Goal: Task Accomplishment & Management: Use online tool/utility

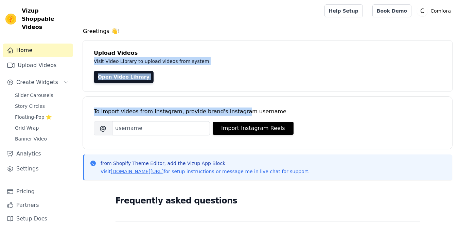
drag, startPoint x: 234, startPoint y: 102, endPoint x: 170, endPoint y: 54, distance: 79.3
click at [170, 54] on div "Greetings 👋! Upload Videos Visit Video Library to upload videos from system Ope…" at bounding box center [267, 204] width 383 height 354
click at [107, 77] on link "Open Video Library" at bounding box center [124, 77] width 60 height 12
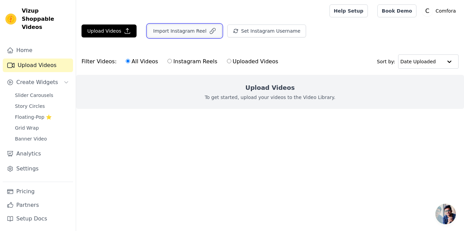
click at [157, 29] on button "Import Instagram Reel" at bounding box center [184, 30] width 74 height 13
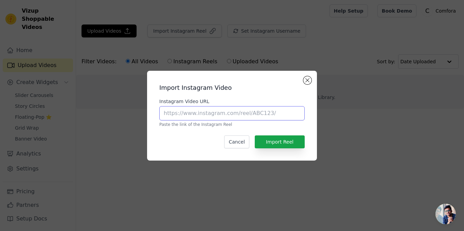
click at [239, 107] on input "Instagram Video URL" at bounding box center [231, 113] width 145 height 14
paste input "[URL][DOMAIN_NAME]"
type input "https://www.instagram.com/reel/DEKVXtRu7sq/?utm_source=ig_web_copy_link&igsh=ZD…"
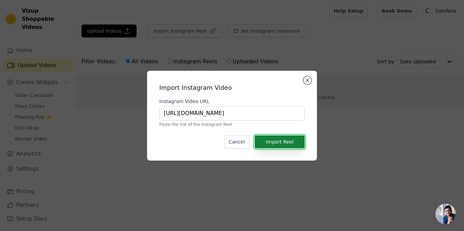
click at [275, 137] on button "Import Reel" at bounding box center [280, 141] width 50 height 13
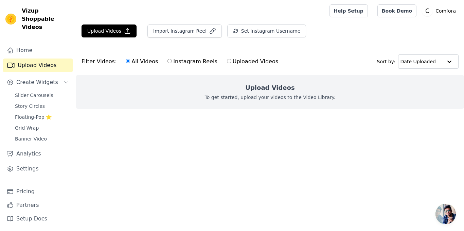
click at [167, 60] on label "Instagram Reels" at bounding box center [192, 61] width 50 height 9
click at [167, 60] on input "Instagram Reels" at bounding box center [169, 61] width 4 height 4
radio input "true"
click at [134, 61] on label "All Videos" at bounding box center [141, 61] width 33 height 9
click at [130, 61] on input "All Videos" at bounding box center [128, 61] width 4 height 4
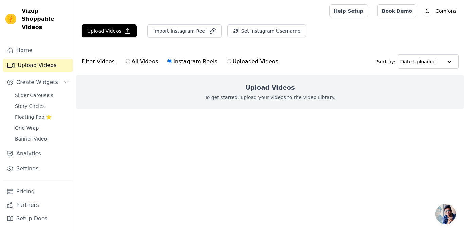
radio input "true"
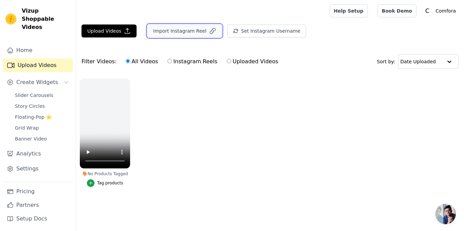
click at [190, 29] on button "Import Instagram Reel" at bounding box center [184, 30] width 74 height 13
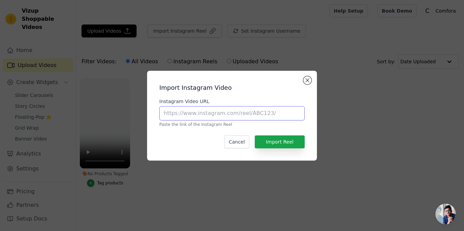
click at [218, 111] on input "Instagram Video URL" at bounding box center [231, 113] width 145 height 14
paste input "https://www.instagram.com/reel/DMsW5AzN8Cz/?utm_source=ig_web_copy_link&igsh=MT…"
type input "https://www.instagram.com/reel/DMsW5AzN8Cz/?utm_source=ig_web_copy_link&igsh=MT…"
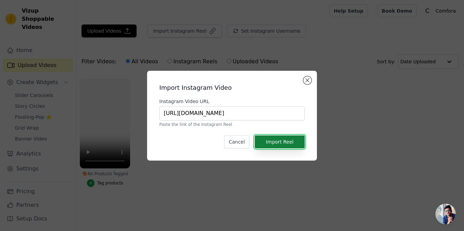
click at [280, 142] on button "Import Reel" at bounding box center [280, 141] width 50 height 13
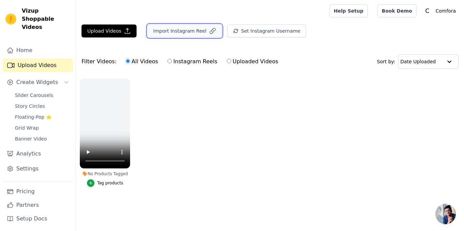
click at [186, 35] on button "Import Instagram Reel" at bounding box center [184, 30] width 74 height 13
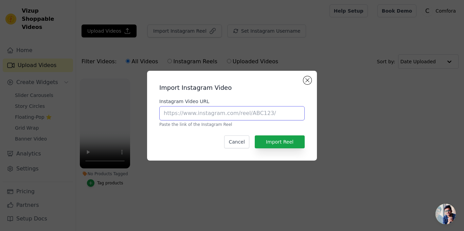
click at [222, 106] on input "Instagram Video URL" at bounding box center [231, 113] width 145 height 14
paste input "https://www.instagram.com/reel/DCmi8XQgTlt/?utm_source=ig_web_copy_link&igsh=OD…"
type input "https://www.instagram.com/reel/DCmi8XQgTlt/?utm_source=ig_web_copy_link&igsh=OD…"
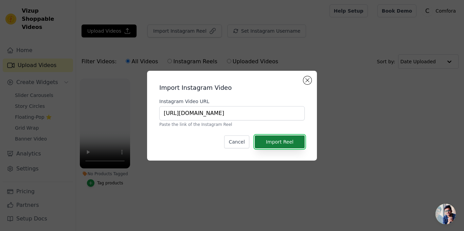
scroll to position [0, 0]
click at [291, 147] on button "Import Reel" at bounding box center [280, 141] width 50 height 13
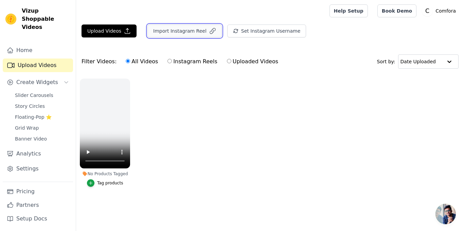
click at [183, 34] on button "Import Instagram Reel" at bounding box center [184, 30] width 74 height 13
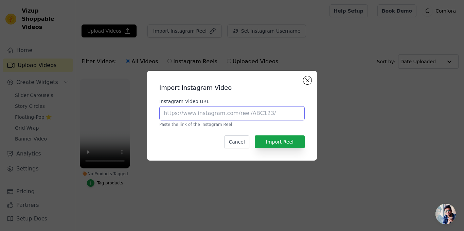
click at [223, 116] on input "Instagram Video URL" at bounding box center [231, 113] width 145 height 14
paste input "https://www.instagram.com/reel/DLcgsk_N3yx/?utm_source=ig_web_copy_link&igsh=MW…"
type input "https://www.instagram.com/reel/DLcgsk_N3yx/?utm_source=ig_web_copy_link&igsh=MW…"
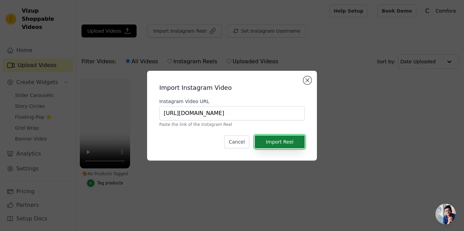
scroll to position [0, 0]
click at [290, 139] on button "Import Reel" at bounding box center [280, 141] width 50 height 13
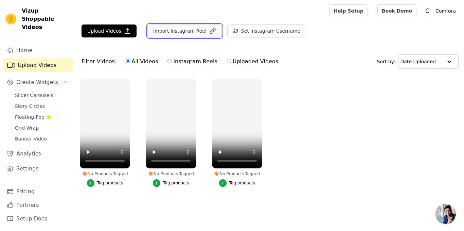
click at [198, 34] on button "Import Instagram Reel" at bounding box center [184, 30] width 74 height 13
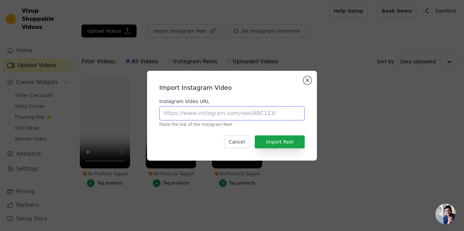
click at [268, 110] on input "Instagram Video URL" at bounding box center [231, 113] width 145 height 14
paste input "https://www.instagram.com/reel/DMWswopy2D2/?utm_source=ig_web_copy_link&igsh=Nm…"
type input "https://www.instagram.com/reel/DMWswopy2D2/?utm_source=ig_web_copy_link&igsh=Nm…"
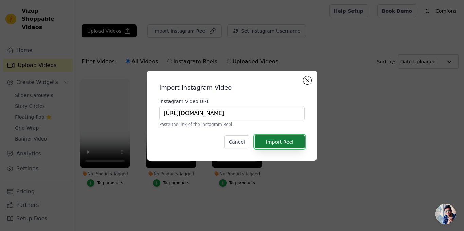
click at [293, 140] on button "Import Reel" at bounding box center [280, 141] width 50 height 13
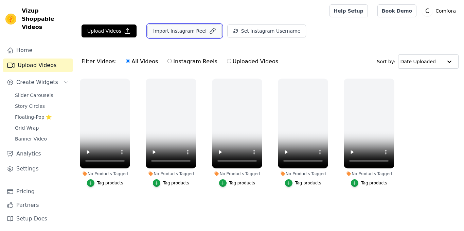
click at [185, 33] on button "Import Instagram Reel" at bounding box center [184, 30] width 74 height 13
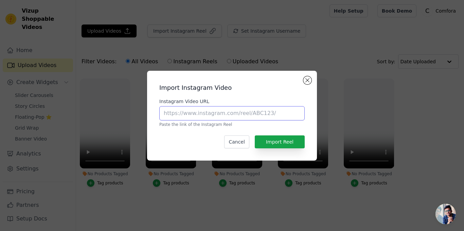
click at [219, 114] on input "Instagram Video URL" at bounding box center [231, 113] width 145 height 14
paste input "https://www.instagram.com/reel/DL_xQgXMjZQ/?utm_source=ig_web_copy_link&igsh=em…"
type input "https://www.instagram.com/reel/DL_xQgXMjZQ/?utm_source=ig_web_copy_link&igsh=em…"
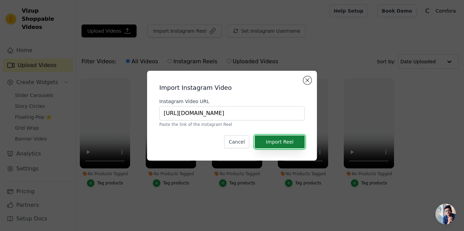
click at [277, 144] on button "Import Reel" at bounding box center [280, 141] width 50 height 13
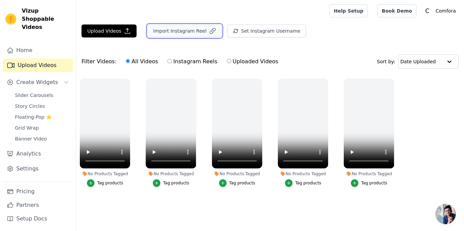
click at [184, 29] on button "Import Instagram Reel" at bounding box center [184, 30] width 74 height 13
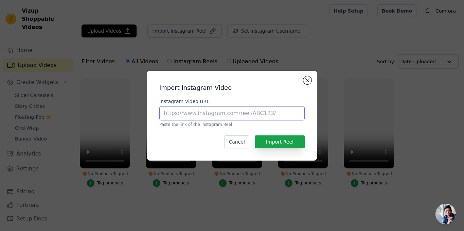
click at [207, 114] on input "Instagram Video URL" at bounding box center [231, 113] width 145 height 14
paste input "https://www.instagram.com/reel/DH6pSG6MqaV/?utm_source=ig_web_copy_link&igsh=MT…"
type input "https://www.instagram.com/reel/DH6pSG6MqaV/?utm_source=ig_web_copy_link&igsh=MT…"
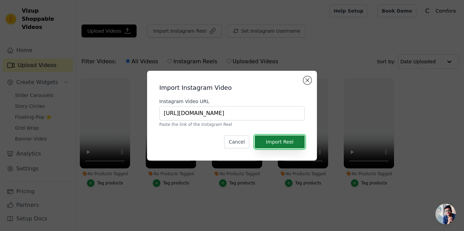
click at [272, 139] on button "Import Reel" at bounding box center [280, 141] width 50 height 13
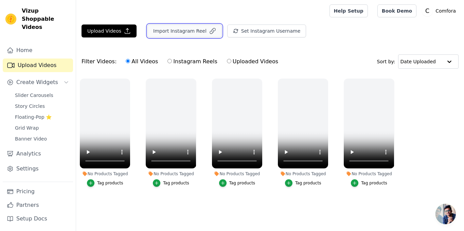
click at [167, 34] on button "Import Instagram Reel" at bounding box center [184, 30] width 74 height 13
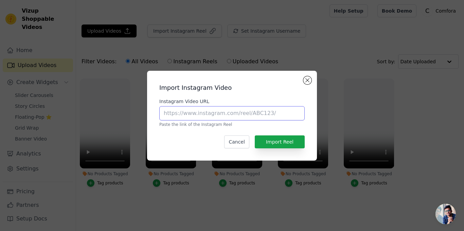
click at [224, 119] on input "Instagram Video URL" at bounding box center [231, 113] width 145 height 14
paste input "https://www.instagram.com/reel/DG8TiItgXEf/?utm_source=ig_web_copy_link&igsh=MW…"
type input "https://www.instagram.com/reel/DG8TiItgXEf/?utm_source=ig_web_copy_link&igsh=MW…"
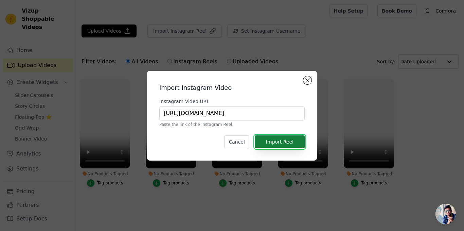
scroll to position [0, 0]
click at [295, 145] on button "Import Reel" at bounding box center [280, 141] width 50 height 13
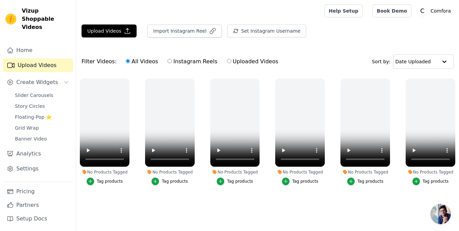
click at [168, 38] on div "Import Instagram Reel" at bounding box center [182, 33] width 80 height 18
click at [179, 27] on button "Import Instagram Reel" at bounding box center [184, 30] width 74 height 13
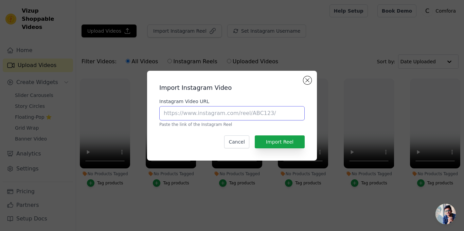
click at [214, 117] on input "Instagram Video URL" at bounding box center [231, 113] width 145 height 14
paste input "https://www.instagram.com/reel/DHXP7ALTv_n/?utm_source=ig_web_copy_link&igsh=MW…"
type input "https://www.instagram.com/reel/DHXP7ALTv_n/?utm_source=ig_web_copy_link&igsh=MW…"
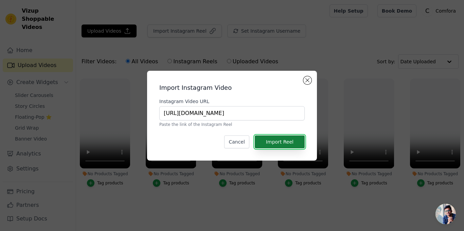
click at [276, 146] on button "Import Reel" at bounding box center [280, 141] width 50 height 13
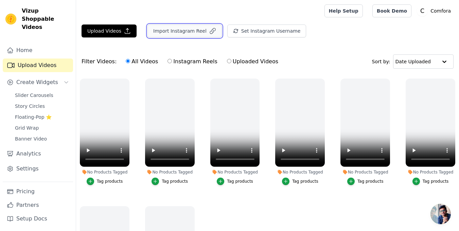
click at [200, 33] on button "Import Instagram Reel" at bounding box center [184, 30] width 74 height 13
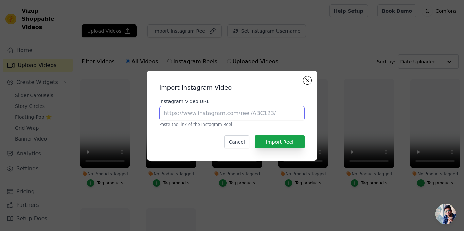
click at [221, 111] on input "Instagram Video URL" at bounding box center [231, 113] width 145 height 14
paste input "https://www.instagram.com/reel/DKcKItIpKC7/?utm_source=ig_web_copy_link&igsh=ZW…"
type input "https://www.instagram.com/reel/DKcKItIpKC7/?utm_source=ig_web_copy_link&igsh=ZW…"
click at [273, 150] on div "Import Instagram Video Instagram Video URL https://www.instagram.com/reel/DKcKI…" at bounding box center [231, 115] width 159 height 79
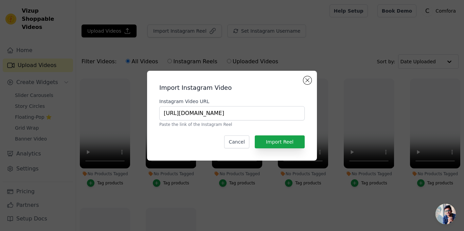
scroll to position [0, 0]
click at [273, 141] on button "Import Reel" at bounding box center [280, 141] width 50 height 13
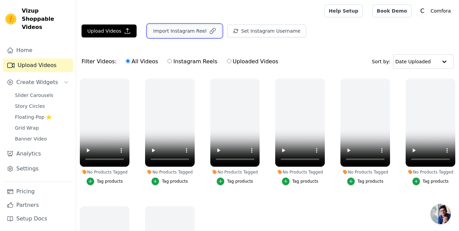
click at [202, 25] on button "Import Instagram Reel" at bounding box center [184, 30] width 74 height 13
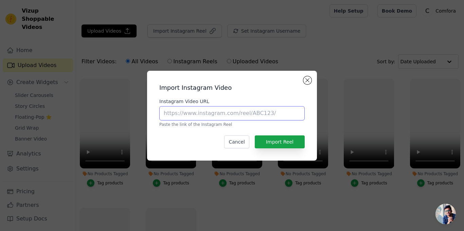
click at [212, 117] on input "Instagram Video URL" at bounding box center [231, 113] width 145 height 14
paste input "https://www.instagram.com/reel/C5Djog3rIut/?utm_source=ig_web_copy_link&igsh=ZT…"
type input "https://www.instagram.com/reel/C5Djog3rIut/?utm_source=ig_web_copy_link&igsh=ZT…"
click at [278, 148] on div "Import Instagram Video Instagram Video URL https://www.instagram.com/reel/C5Djo…" at bounding box center [231, 115] width 159 height 79
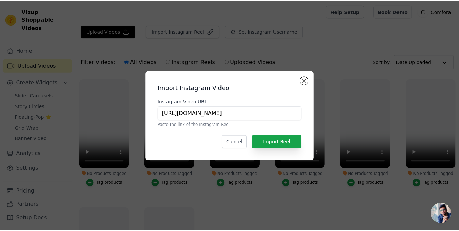
scroll to position [0, 0]
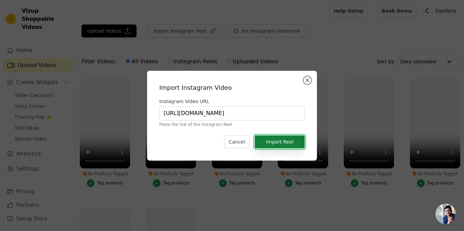
click at [282, 139] on button "Import Reel" at bounding box center [280, 141] width 50 height 13
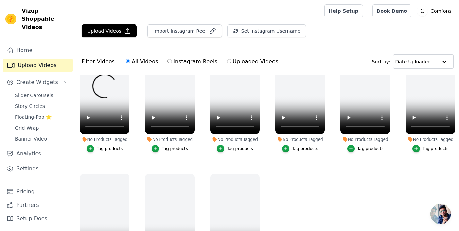
scroll to position [48, 0]
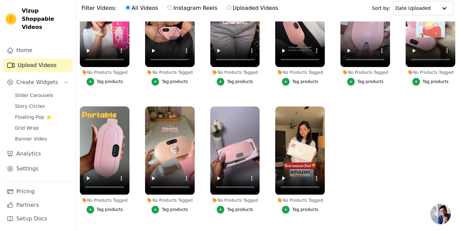
scroll to position [69, 0]
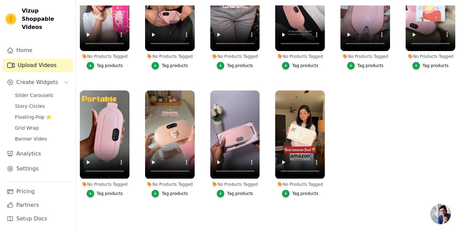
click at [421, 144] on ul "No Products Tagged Tag products No Products Tagged Tag products No Products Tag…" at bounding box center [267, 109] width 383 height 209
click at [61, 75] on button "Create Widgets" at bounding box center [38, 82] width 70 height 14
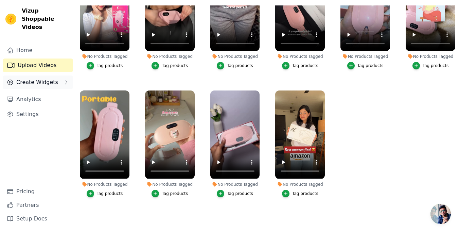
click at [61, 75] on button "Create Widgets" at bounding box center [38, 82] width 70 height 14
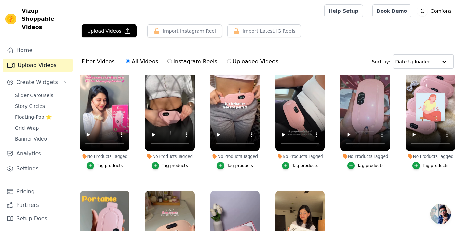
scroll to position [0, 0]
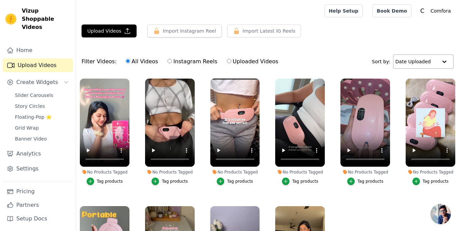
click at [420, 62] on input "text" at bounding box center [416, 62] width 42 height 14
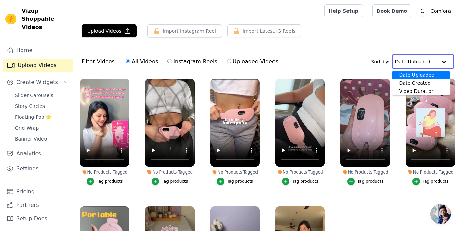
click at [420, 62] on input "text" at bounding box center [416, 62] width 42 height 14
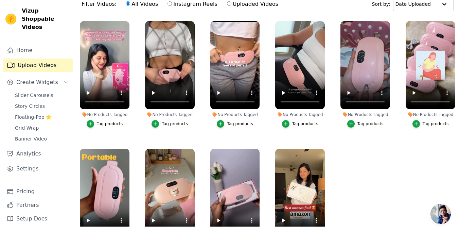
scroll to position [69, 0]
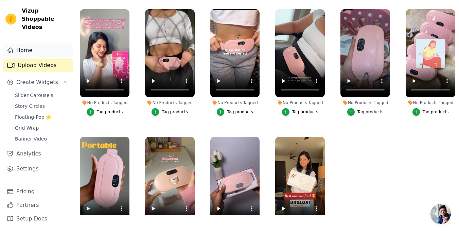
click at [39, 49] on link "Home" at bounding box center [38, 50] width 70 height 14
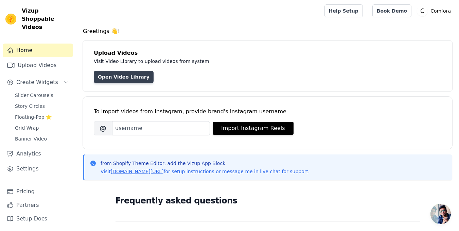
click at [140, 73] on link "Open Video Library" at bounding box center [124, 77] width 60 height 12
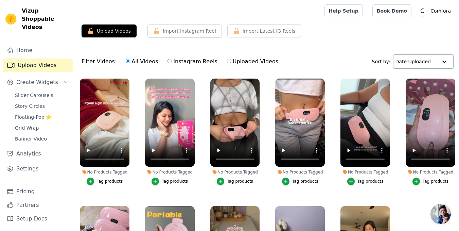
click at [410, 66] on input "text" at bounding box center [416, 62] width 42 height 14
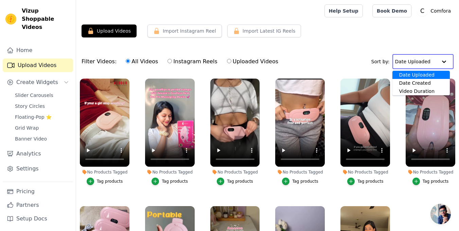
click at [411, 66] on input "text" at bounding box center [416, 62] width 42 height 14
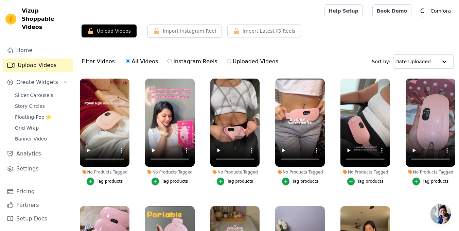
click at [68, 181] on div "Home Upload Videos Create Widgets Slider Carousels Story Circles Floating-Pop ⭐…" at bounding box center [38, 112] width 70 height 138
click at [226, 63] on label "Uploaded Videos" at bounding box center [252, 61] width 52 height 9
click at [227, 63] on input "Uploaded Videos" at bounding box center [229, 61] width 4 height 4
radio input "true"
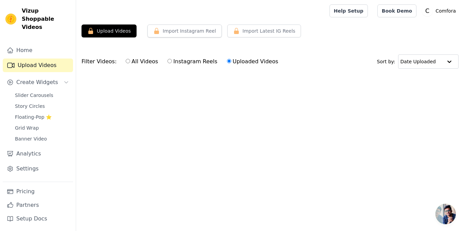
click at [186, 61] on label "Instagram Reels" at bounding box center [192, 61] width 50 height 9
click at [172, 61] on input "Instagram Reels" at bounding box center [169, 61] width 4 height 4
radio input "true"
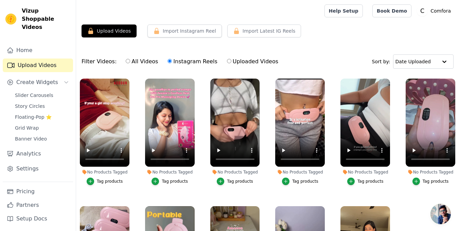
click at [139, 61] on label "All Videos" at bounding box center [141, 61] width 33 height 9
click at [130, 61] on input "All Videos" at bounding box center [128, 61] width 4 height 4
radio input "true"
click at [57, 75] on button "Create Widgets" at bounding box center [38, 82] width 70 height 14
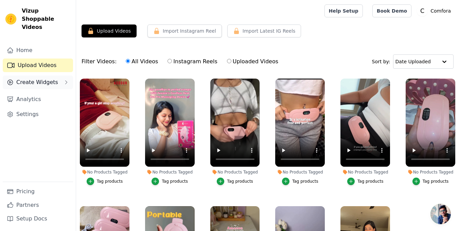
click at [57, 75] on button "Create Widgets" at bounding box center [38, 82] width 70 height 14
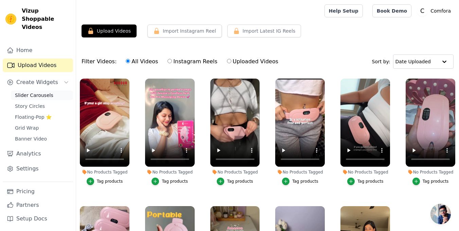
click at [57, 90] on link "Slider Carousels" at bounding box center [42, 95] width 62 height 10
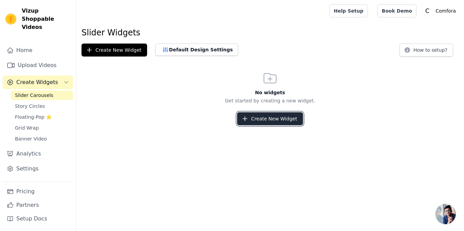
click at [292, 113] on button "Create New Widget" at bounding box center [270, 118] width 66 height 13
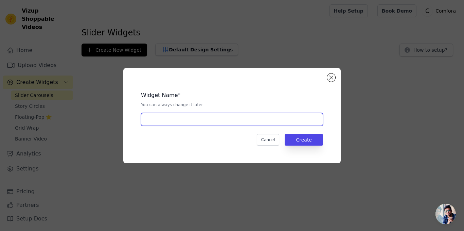
click at [294, 120] on input "text" at bounding box center [232, 119] width 182 height 13
type input "P"
type input "Cord"
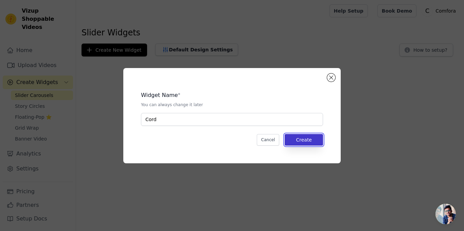
click at [308, 134] on button "Create" at bounding box center [304, 140] width 38 height 12
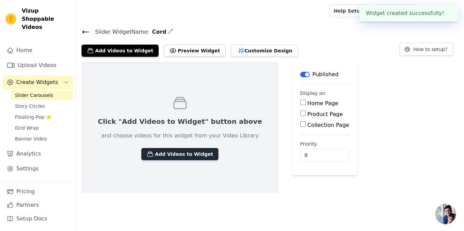
click at [190, 150] on button "Add Videos to Widget" at bounding box center [179, 154] width 77 height 12
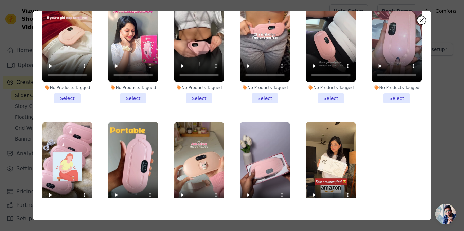
scroll to position [47, 0]
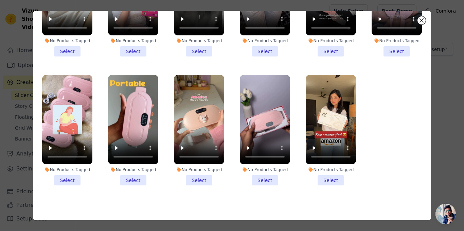
click at [326, 172] on li "No Products Tagged Select" at bounding box center [331, 130] width 50 height 110
click at [0, 0] on input "No Products Tagged Select" at bounding box center [0, 0] width 0 height 0
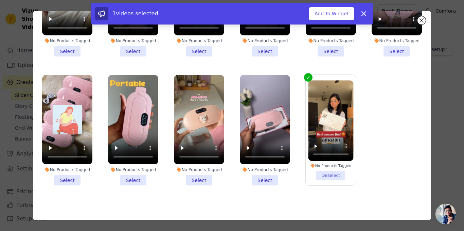
click at [261, 176] on li "No Products Tagged Select" at bounding box center [265, 130] width 50 height 110
click at [0, 0] on input "No Products Tagged Select" at bounding box center [0, 0] width 0 height 0
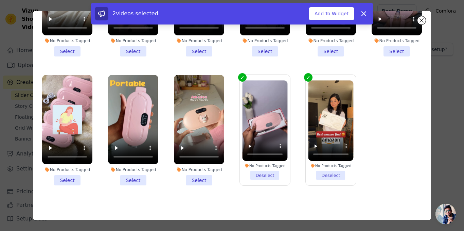
click at [204, 177] on li "No Products Tagged Select" at bounding box center [199, 130] width 50 height 110
click at [0, 0] on input "No Products Tagged Select" at bounding box center [0, 0] width 0 height 0
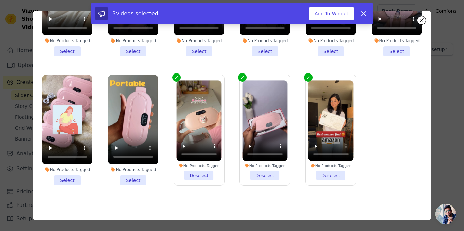
click at [127, 177] on li "No Products Tagged Select" at bounding box center [133, 130] width 50 height 110
click at [0, 0] on input "No Products Tagged Select" at bounding box center [0, 0] width 0 height 0
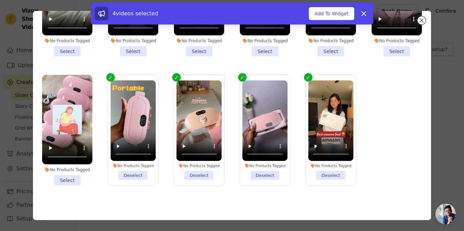
click at [60, 179] on li "No Products Tagged Select" at bounding box center [67, 130] width 50 height 110
click at [0, 0] on input "No Products Tagged Select" at bounding box center [0, 0] width 0 height 0
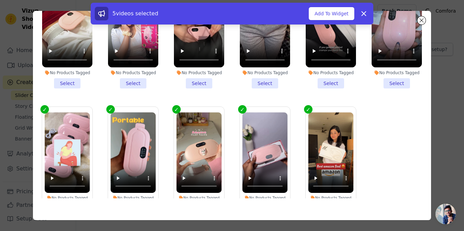
scroll to position [0, 0]
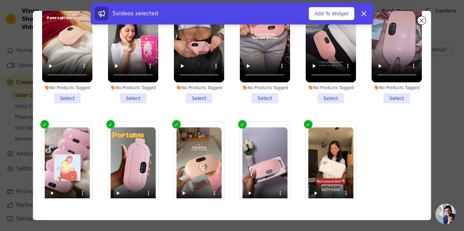
click at [393, 96] on li "No Products Tagged Select" at bounding box center [396, 48] width 50 height 110
click at [0, 0] on input "No Products Tagged Select" at bounding box center [0, 0] width 0 height 0
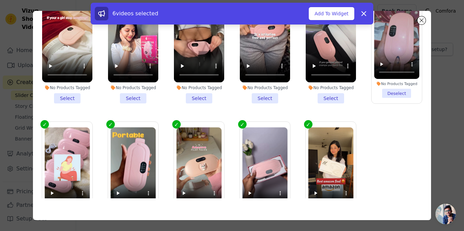
click at [332, 96] on li "No Products Tagged Select" at bounding box center [331, 48] width 50 height 110
click at [0, 0] on input "No Products Tagged Select" at bounding box center [0, 0] width 0 height 0
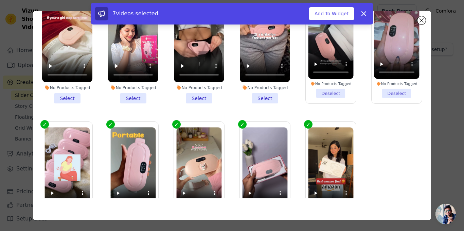
click at [255, 94] on li "No Products Tagged Select" at bounding box center [265, 48] width 50 height 110
click at [0, 0] on input "No Products Tagged Select" at bounding box center [0, 0] width 0 height 0
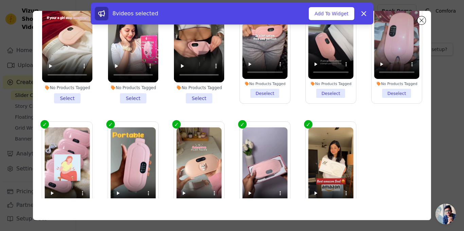
click at [192, 90] on li "No Products Tagged Select" at bounding box center [199, 48] width 50 height 110
click at [0, 0] on input "No Products Tagged Select" at bounding box center [0, 0] width 0 height 0
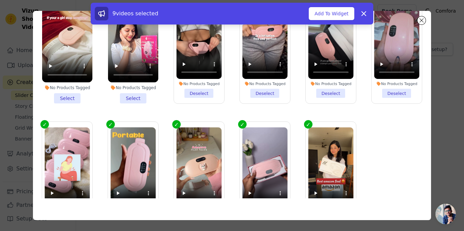
click at [143, 99] on li "No Products Tagged Select" at bounding box center [133, 48] width 50 height 110
click at [0, 0] on input "No Products Tagged Select" at bounding box center [0, 0] width 0 height 0
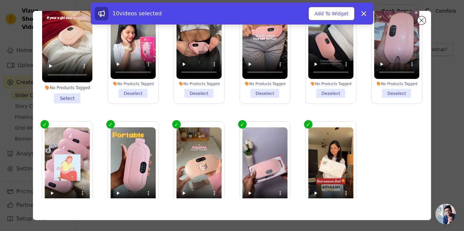
click at [57, 85] on div "No Products Tagged" at bounding box center [67, 87] width 50 height 5
click at [0, 0] on input "No Products Tagged Select" at bounding box center [0, 0] width 0 height 0
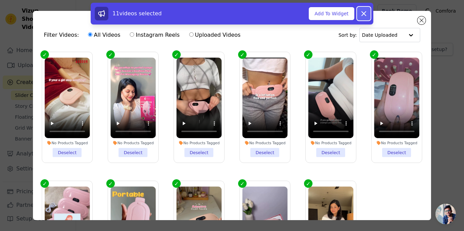
click at [364, 14] on icon at bounding box center [364, 14] width 8 height 8
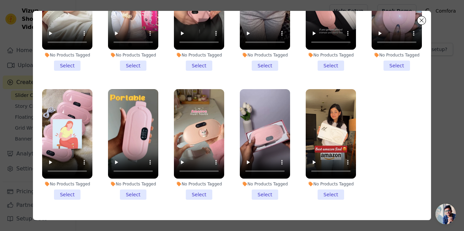
scroll to position [59, 0]
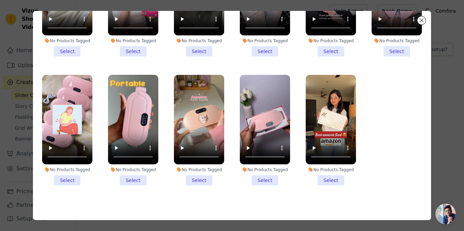
click at [330, 170] on li "No Products Tagged Select" at bounding box center [331, 130] width 50 height 110
click at [0, 0] on input "No Products Tagged Select" at bounding box center [0, 0] width 0 height 0
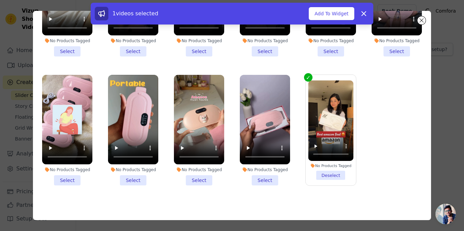
click at [264, 176] on li "No Products Tagged Select" at bounding box center [265, 130] width 50 height 110
click at [0, 0] on input "No Products Tagged Select" at bounding box center [0, 0] width 0 height 0
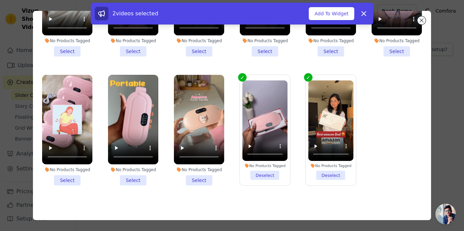
click at [206, 173] on li "No Products Tagged Select" at bounding box center [199, 130] width 50 height 110
click at [0, 0] on input "No Products Tagged Select" at bounding box center [0, 0] width 0 height 0
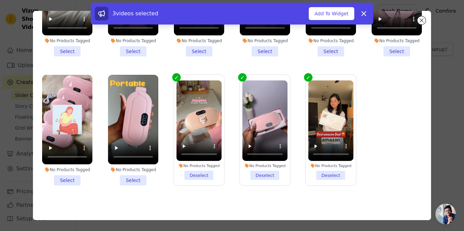
click at [142, 169] on li "No Products Tagged Select" at bounding box center [133, 130] width 50 height 110
click at [0, 0] on input "No Products Tagged Select" at bounding box center [0, 0] width 0 height 0
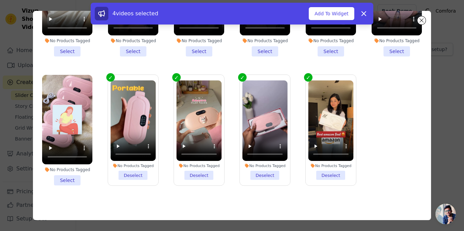
click at [66, 176] on li "No Products Tagged Select" at bounding box center [67, 130] width 50 height 110
click at [0, 0] on input "No Products Tagged Select" at bounding box center [0, 0] width 0 height 0
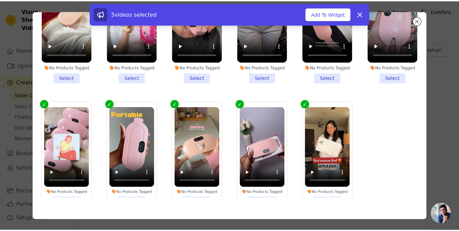
scroll to position [0, 0]
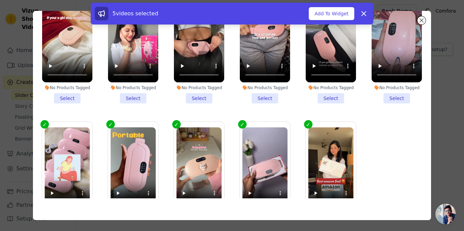
drag, startPoint x: 398, startPoint y: 98, endPoint x: 329, endPoint y: 101, distance: 68.6
click at [397, 98] on li "No Products Tagged Select" at bounding box center [396, 48] width 50 height 110
click at [0, 0] on input "No Products Tagged Select" at bounding box center [0, 0] width 0 height 0
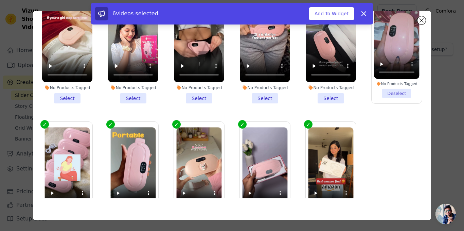
click at [321, 102] on div "No Products Tagged Select" at bounding box center [331, 48] width 58 height 118
click at [322, 99] on li "No Products Tagged Select" at bounding box center [331, 48] width 50 height 110
click at [0, 0] on input "No Products Tagged Select" at bounding box center [0, 0] width 0 height 0
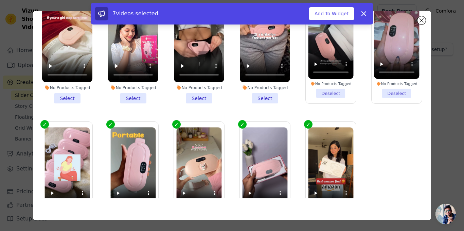
click at [252, 93] on li "No Products Tagged Select" at bounding box center [265, 48] width 50 height 110
click at [0, 0] on input "No Products Tagged Select" at bounding box center [0, 0] width 0 height 0
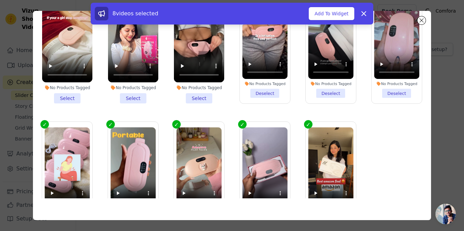
click at [198, 94] on li "No Products Tagged Select" at bounding box center [199, 48] width 50 height 110
click at [0, 0] on input "No Products Tagged Select" at bounding box center [0, 0] width 0 height 0
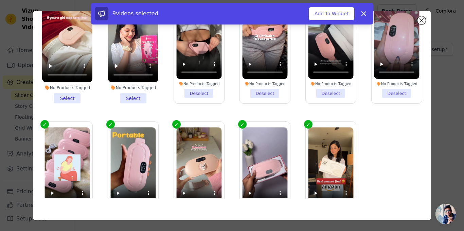
click at [124, 99] on li "No Products Tagged Select" at bounding box center [133, 48] width 50 height 110
click at [0, 0] on input "No Products Tagged Select" at bounding box center [0, 0] width 0 height 0
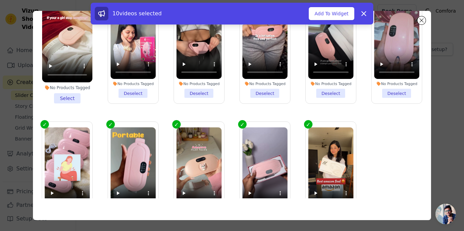
click at [69, 95] on li "No Products Tagged Select" at bounding box center [67, 48] width 50 height 110
click at [0, 0] on input "No Products Tagged Select" at bounding box center [0, 0] width 0 height 0
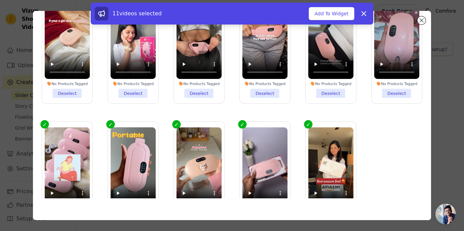
click at [322, 7] on div "11 videos selected Add To Widget Dismiss" at bounding box center [232, 14] width 274 height 14
click at [319, 12] on button "Add To Widget" at bounding box center [331, 13] width 45 height 13
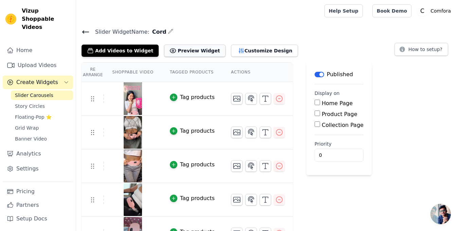
click at [176, 54] on button "Preview Widget" at bounding box center [194, 50] width 61 height 12
click at [50, 123] on link "Grid Wrap" at bounding box center [42, 128] width 62 height 10
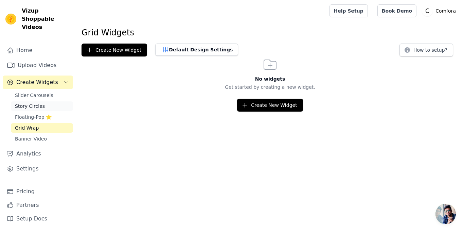
click at [56, 101] on link "Story Circles" at bounding box center [42, 106] width 62 height 10
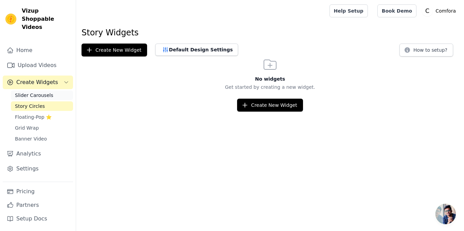
click at [56, 90] on link "Slider Carousels" at bounding box center [42, 95] width 62 height 10
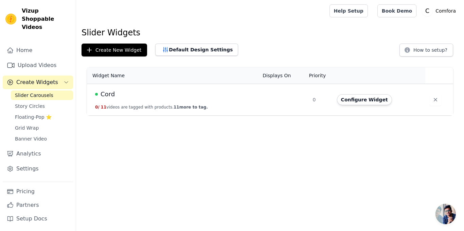
click at [30, 92] on span "Slider Carousels" at bounding box center [34, 95] width 38 height 7
click at [355, 100] on button "Configure Widget" at bounding box center [364, 99] width 55 height 11
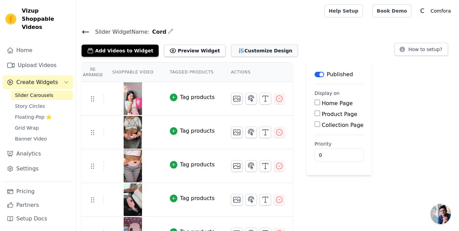
click at [231, 54] on button "Customize Design" at bounding box center [264, 50] width 67 height 12
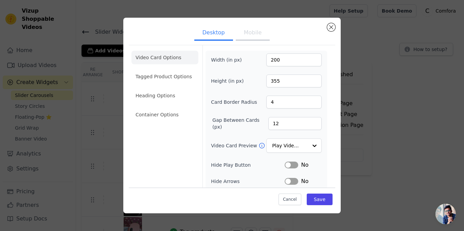
scroll to position [68, 0]
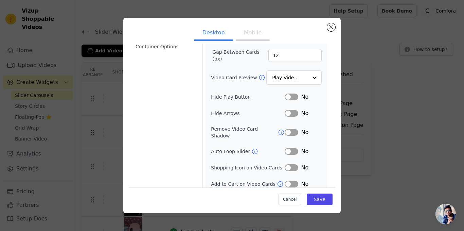
click at [254, 29] on button "Mobile" at bounding box center [253, 33] width 34 height 15
click at [209, 32] on button "Desktop" at bounding box center [213, 33] width 39 height 15
click at [331, 25] on button "Close modal" at bounding box center [331, 27] width 8 height 8
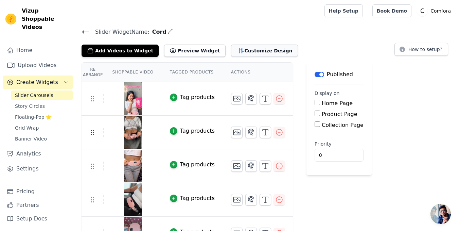
click at [231, 52] on button "Customize Design" at bounding box center [264, 50] width 67 height 12
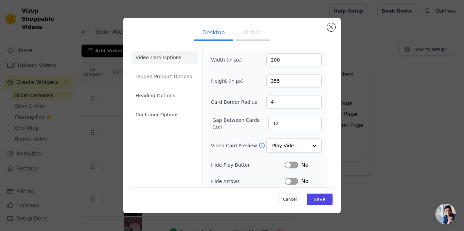
click at [287, 165] on button "Label" at bounding box center [292, 164] width 14 height 7
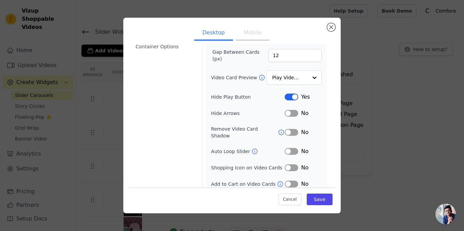
click at [291, 113] on button "Label" at bounding box center [292, 113] width 14 height 7
click at [290, 148] on button "Label" at bounding box center [292, 151] width 14 height 7
click at [285, 164] on button "Label" at bounding box center [292, 167] width 14 height 7
click at [291, 180] on button "Label" at bounding box center [292, 183] width 14 height 7
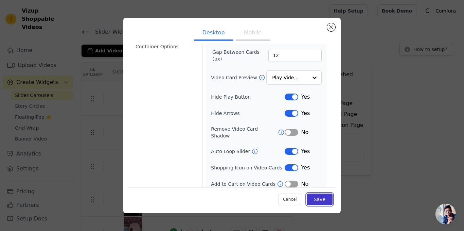
click at [309, 198] on button "Save" at bounding box center [320, 199] width 26 height 12
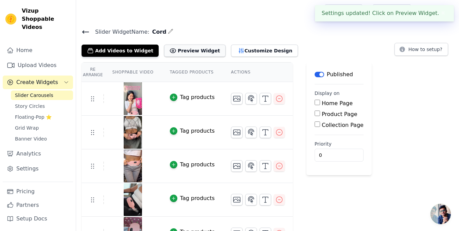
click at [189, 52] on button "Preview Widget" at bounding box center [194, 50] width 61 height 12
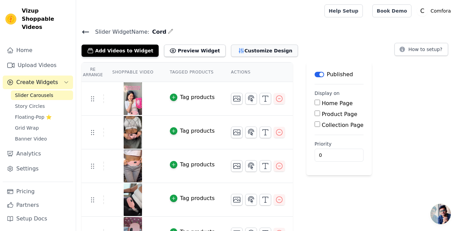
click at [247, 46] on button "Customize Design" at bounding box center [264, 50] width 67 height 12
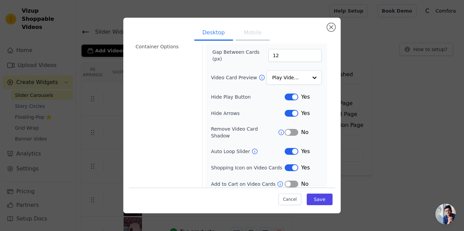
click at [293, 148] on button "Label" at bounding box center [292, 151] width 14 height 7
click at [312, 200] on button "Save" at bounding box center [320, 199] width 26 height 12
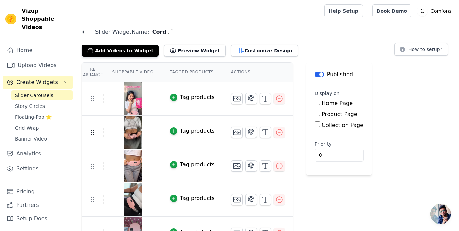
click at [231, 52] on button "Customize Design" at bounding box center [264, 50] width 67 height 12
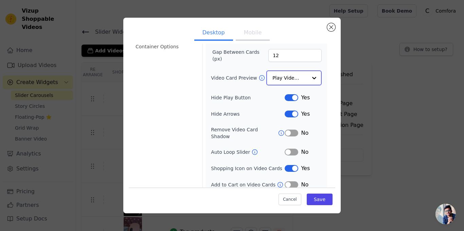
click at [286, 73] on input "Video Card Preview" at bounding box center [289, 78] width 35 height 14
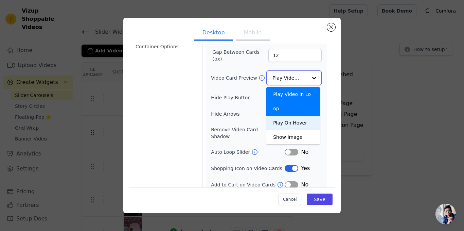
click at [293, 115] on div "Play On Hover" at bounding box center [293, 122] width 54 height 14
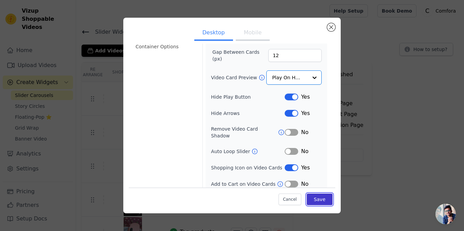
click at [319, 196] on button "Save" at bounding box center [320, 199] width 26 height 12
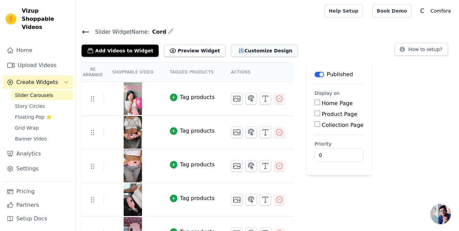
click at [238, 44] on button "Customize Design" at bounding box center [264, 50] width 67 height 12
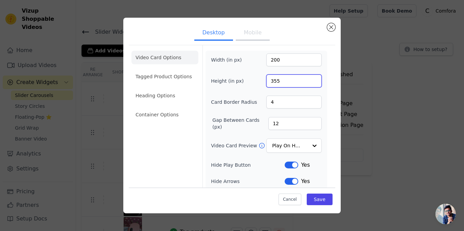
click at [285, 85] on input "355" at bounding box center [293, 80] width 55 height 13
click at [292, 146] on input "Video Card Preview" at bounding box center [289, 146] width 35 height 14
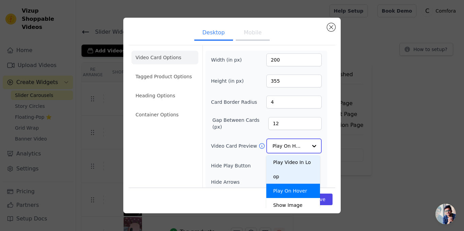
click at [291, 163] on div "Play Video In Loop" at bounding box center [293, 169] width 54 height 29
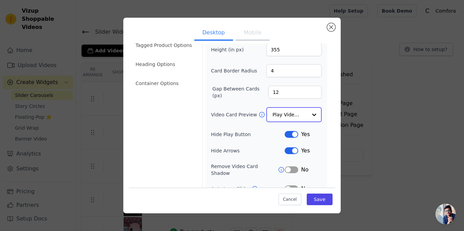
scroll to position [69, 0]
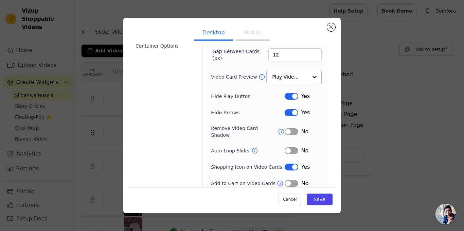
click at [289, 147] on button "Label" at bounding box center [292, 150] width 14 height 7
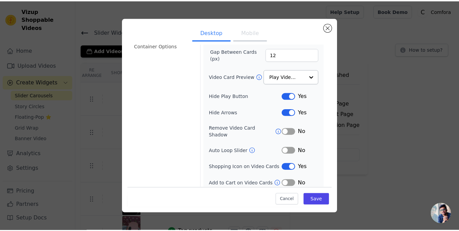
scroll to position [68, 0]
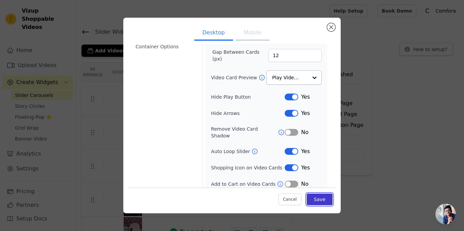
click at [316, 197] on button "Save" at bounding box center [320, 199] width 26 height 12
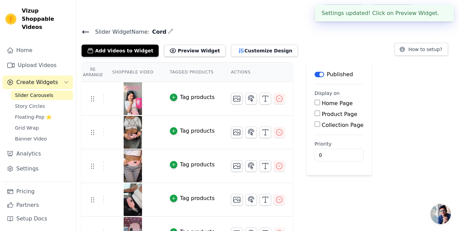
click at [315, 117] on div "Product Page" at bounding box center [338, 114] width 49 height 8
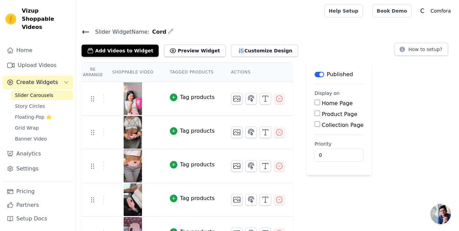
click at [322, 113] on label "Product Page" at bounding box center [340, 114] width 36 height 6
click at [314, 113] on input "Product Page" at bounding box center [316, 112] width 5 height 5
checkbox input "true"
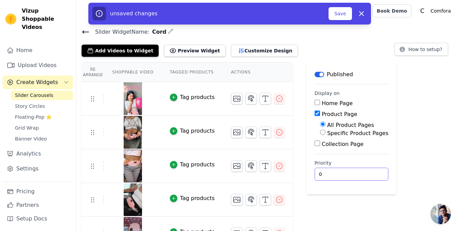
click at [338, 173] on input "0" at bounding box center [351, 173] width 74 height 13
click at [357, 170] on input "0" at bounding box center [351, 173] width 74 height 13
click at [354, 171] on input "1" at bounding box center [351, 173] width 74 height 13
click at [356, 171] on input "3" at bounding box center [351, 173] width 74 height 13
click at [356, 171] on input "4" at bounding box center [351, 173] width 74 height 13
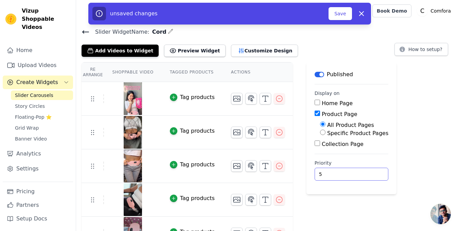
click at [356, 171] on input "5" at bounding box center [351, 173] width 74 height 13
click at [356, 171] on input "6" at bounding box center [351, 173] width 74 height 13
click at [356, 171] on input "7" at bounding box center [351, 173] width 74 height 13
click at [356, 171] on input "8" at bounding box center [351, 173] width 74 height 13
click at [356, 171] on input "9" at bounding box center [351, 173] width 74 height 13
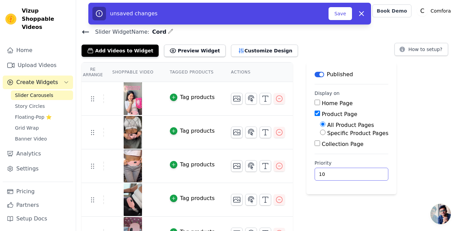
click at [356, 171] on input "10" at bounding box center [351, 173] width 74 height 13
click at [356, 171] on input "11" at bounding box center [351, 173] width 74 height 13
click at [356, 171] on input "12" at bounding box center [351, 173] width 74 height 13
click at [356, 171] on input "13" at bounding box center [351, 173] width 74 height 13
click at [356, 171] on input "14" at bounding box center [351, 173] width 74 height 13
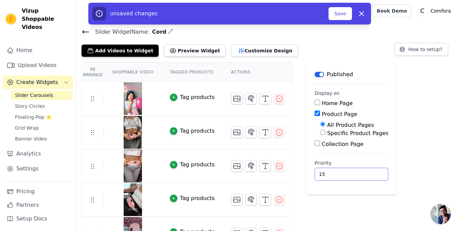
click at [356, 171] on input "15" at bounding box center [351, 173] width 74 height 13
click at [356, 171] on input "16" at bounding box center [351, 173] width 74 height 13
click at [356, 171] on input "17" at bounding box center [351, 173] width 74 height 13
click at [356, 171] on input "18" at bounding box center [351, 173] width 74 height 13
click at [356, 171] on input "19" at bounding box center [351, 173] width 74 height 13
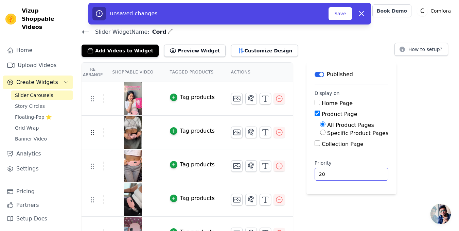
click at [356, 171] on input "20" at bounding box center [351, 173] width 74 height 13
click at [356, 171] on input "21" at bounding box center [351, 173] width 74 height 13
click at [356, 176] on input "20" at bounding box center [351, 173] width 74 height 13
click at [356, 176] on input "19" at bounding box center [351, 173] width 74 height 13
click at [356, 176] on input "18" at bounding box center [351, 173] width 74 height 13
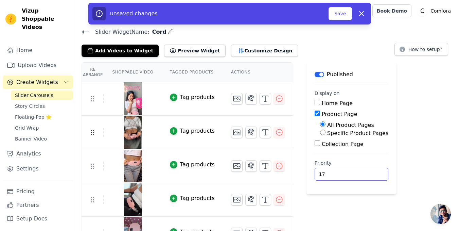
click at [356, 176] on input "17" at bounding box center [351, 173] width 74 height 13
click at [356, 176] on input "16" at bounding box center [351, 173] width 74 height 13
click at [356, 176] on input "15" at bounding box center [351, 173] width 74 height 13
click at [356, 176] on input "14" at bounding box center [351, 173] width 74 height 13
click at [356, 176] on input "13" at bounding box center [351, 173] width 74 height 13
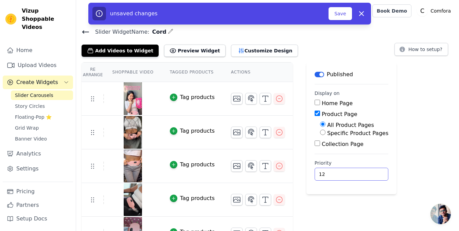
click at [356, 176] on input "12" at bounding box center [351, 173] width 74 height 13
click at [356, 176] on input "11" at bounding box center [351, 173] width 74 height 13
click at [356, 176] on input "10" at bounding box center [351, 173] width 74 height 13
click at [356, 176] on input "9" at bounding box center [351, 173] width 74 height 13
click at [356, 176] on input "8" at bounding box center [351, 173] width 74 height 13
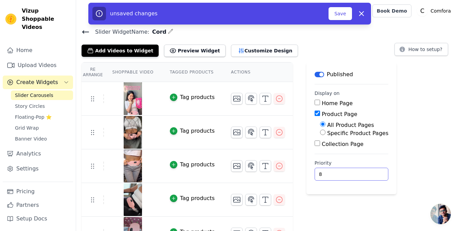
click at [356, 169] on input "8" at bounding box center [351, 173] width 74 height 13
click at [356, 172] on input "9" at bounding box center [351, 173] width 74 height 13
type input "10"
click at [356, 172] on input "10" at bounding box center [351, 173] width 74 height 13
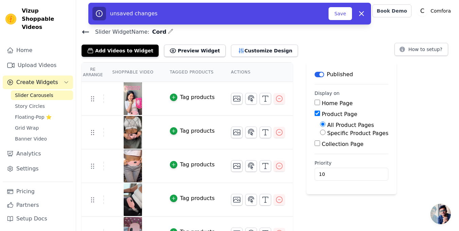
click at [345, 132] on label "Specific Product Pages" at bounding box center [357, 133] width 61 height 6
click at [325, 132] on input "Specific Product Pages" at bounding box center [322, 131] width 5 height 5
radio input "true"
click at [338, 151] on button "Select Products" at bounding box center [342, 149] width 45 height 12
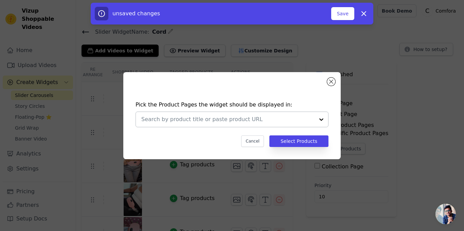
click at [304, 117] on input "text" at bounding box center [227, 119] width 173 height 8
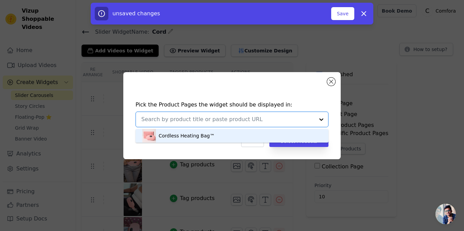
click at [275, 138] on div "Cordless Heating Bag™" at bounding box center [231, 136] width 179 height 14
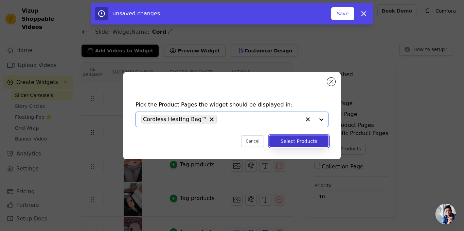
click at [294, 138] on button "Select Products" at bounding box center [298, 141] width 59 height 12
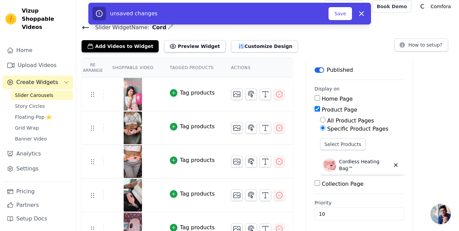
scroll to position [0, 0]
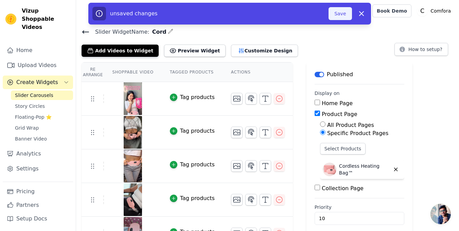
click at [343, 17] on button "Save" at bounding box center [339, 13] width 23 height 13
click at [344, 14] on button "Save" at bounding box center [339, 13] width 23 height 13
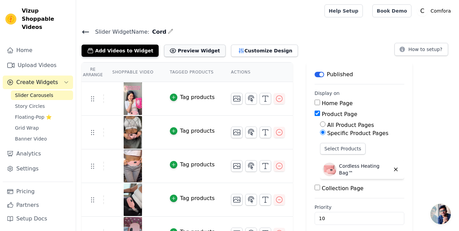
click at [179, 45] on button "Preview Widget" at bounding box center [194, 50] width 61 height 12
